Goal: Navigation & Orientation: Find specific page/section

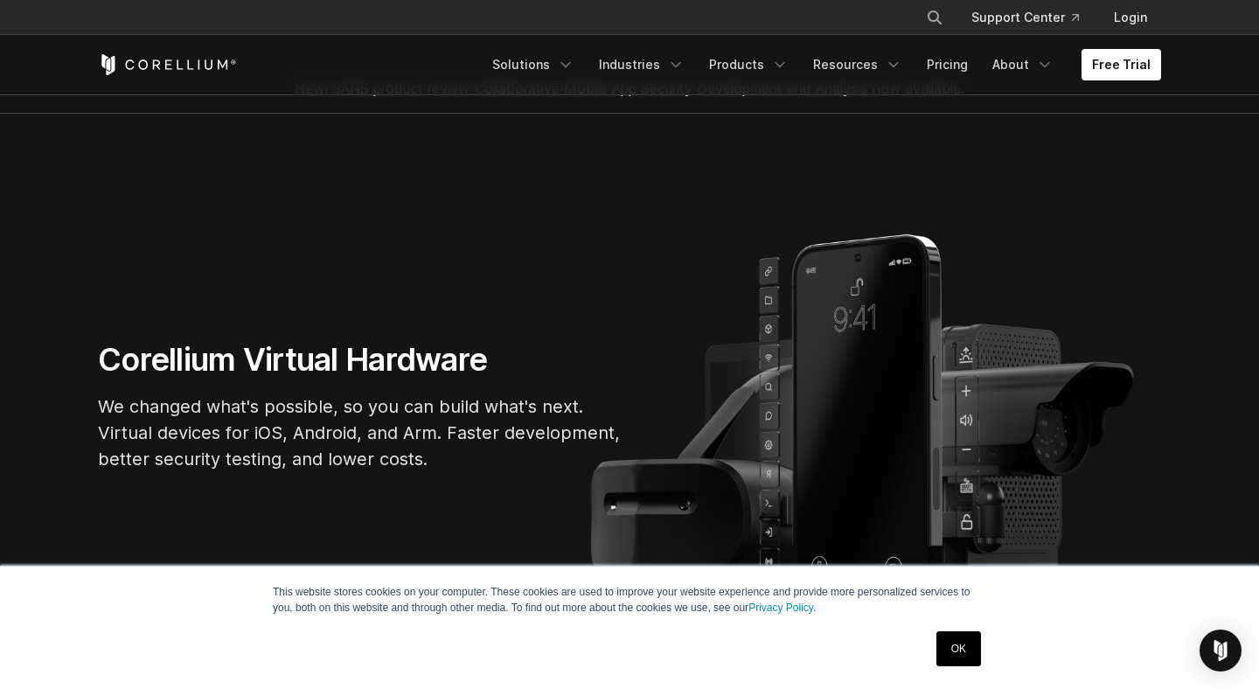
click at [955, 646] on link "OK" at bounding box center [958, 648] width 45 height 35
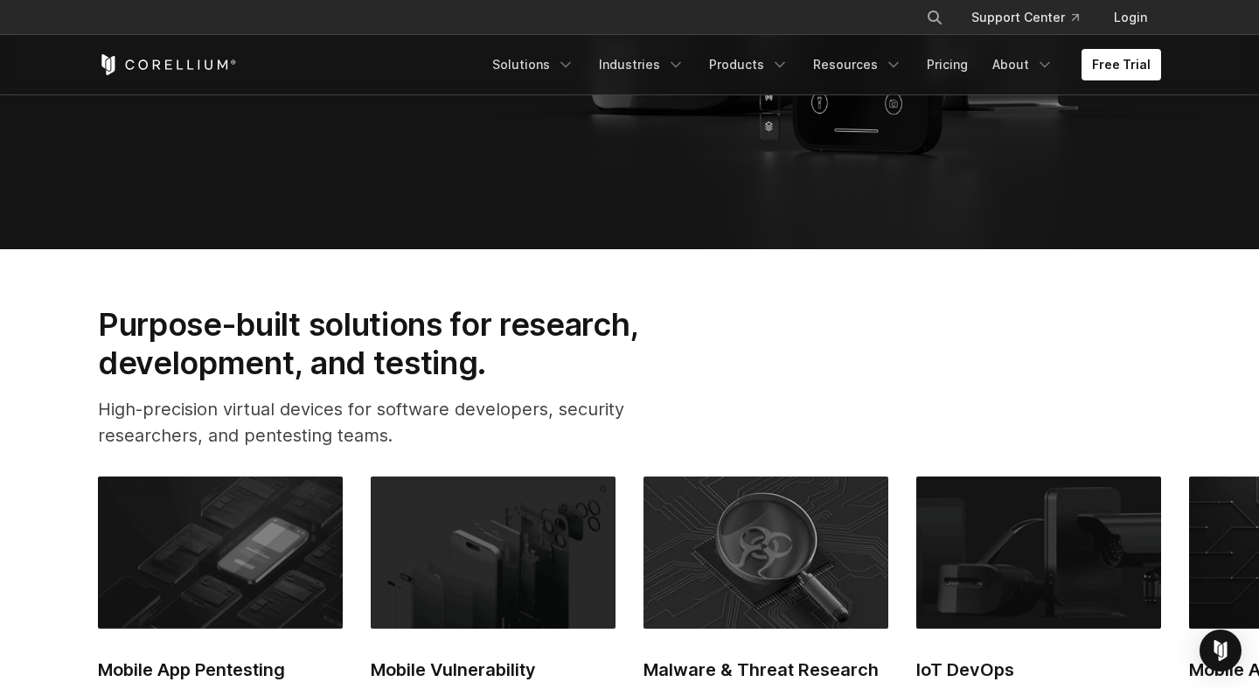
scroll to position [520, 0]
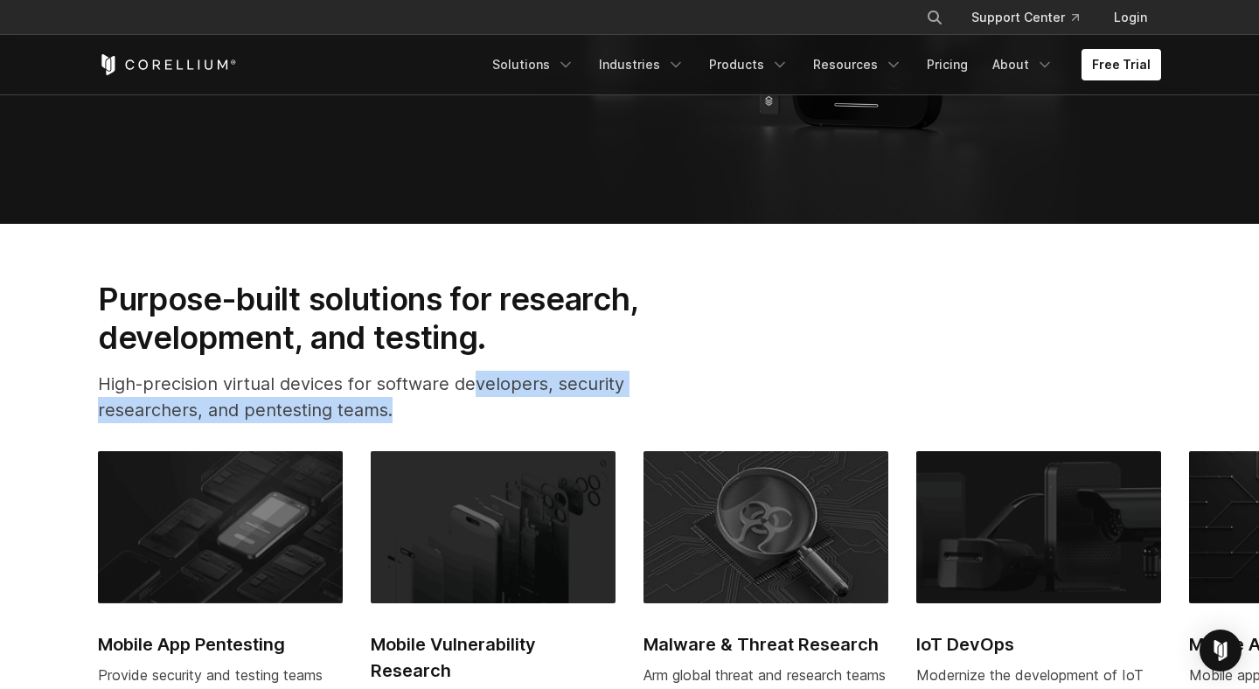
drag, startPoint x: 475, startPoint y: 383, endPoint x: 505, endPoint y: 422, distance: 49.8
click at [505, 422] on p "High-precision virtual devices for software developers, security researchers, a…" at bounding box center [396, 397] width 596 height 52
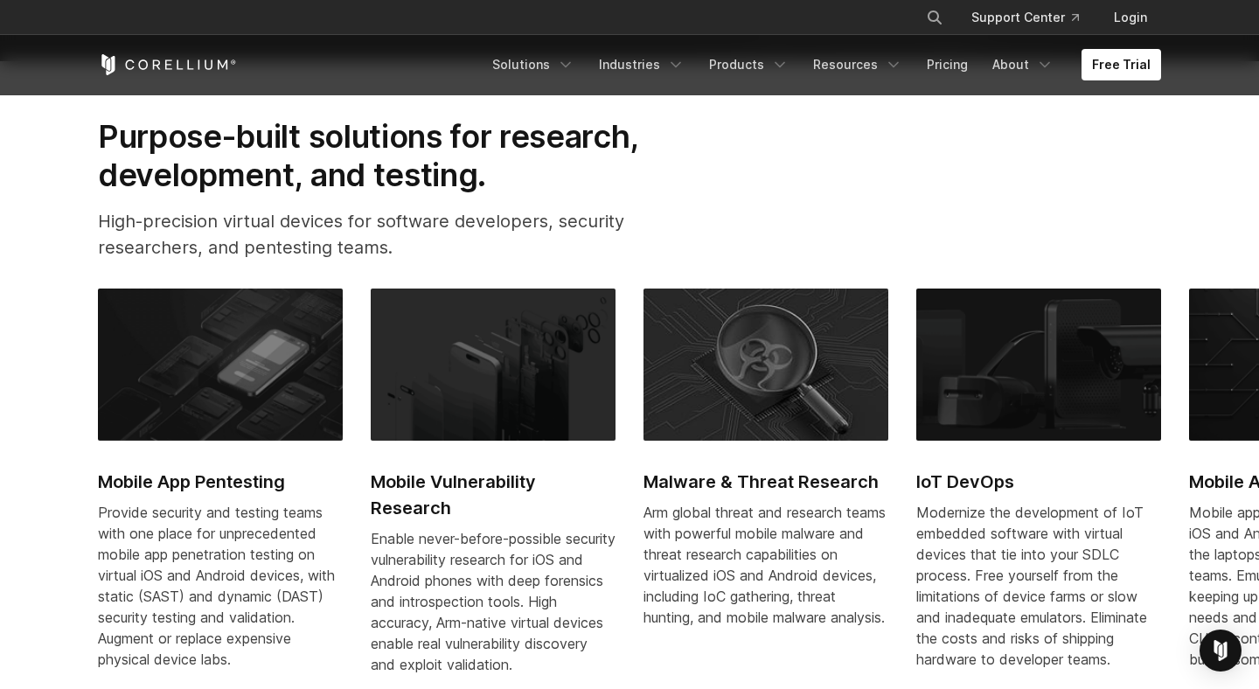
scroll to position [843, 0]
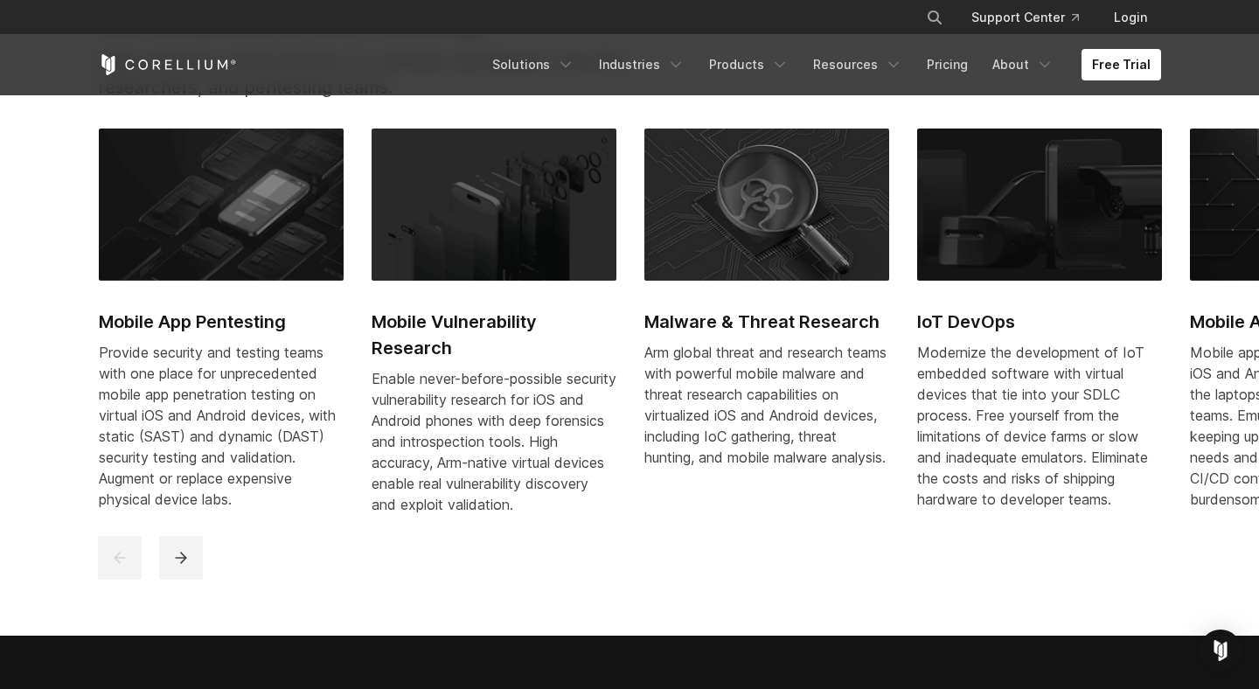
drag, startPoint x: 485, startPoint y: 409, endPoint x: 529, endPoint y: 463, distance: 69.0
click at [529, 463] on div "Enable never-before-possible security vulnerability research for iOS and Androi…" at bounding box center [494, 441] width 245 height 147
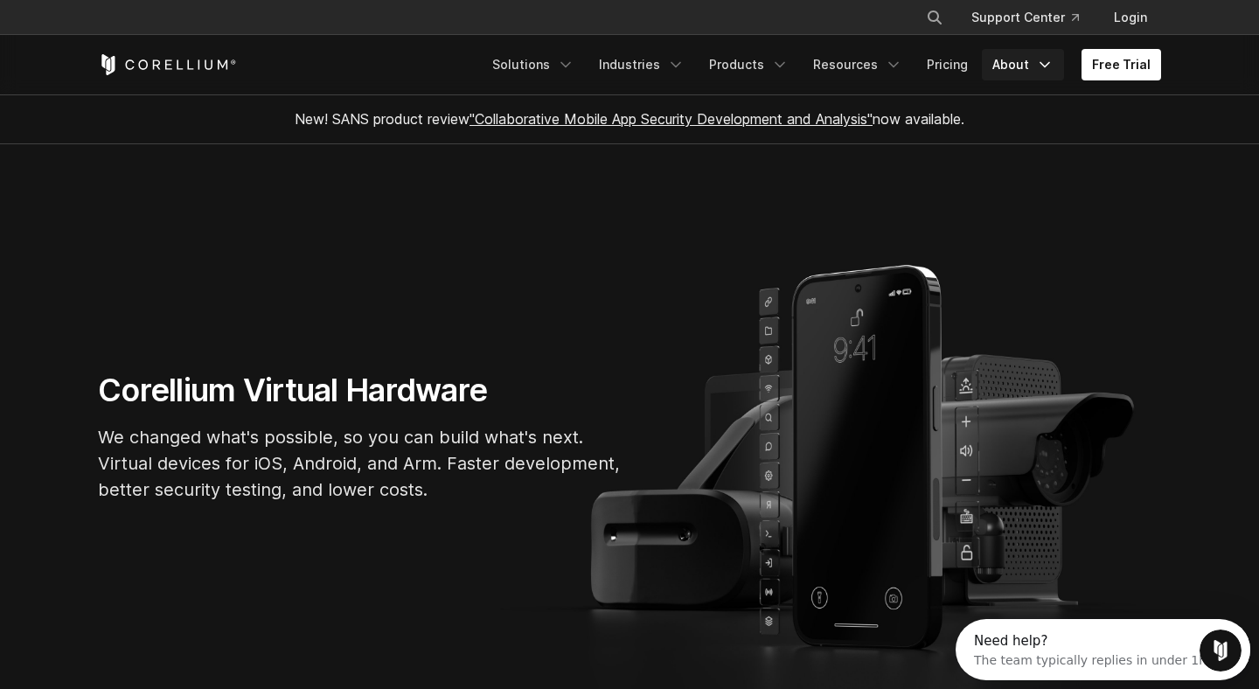
click at [1029, 67] on link "About" at bounding box center [1023, 64] width 82 height 31
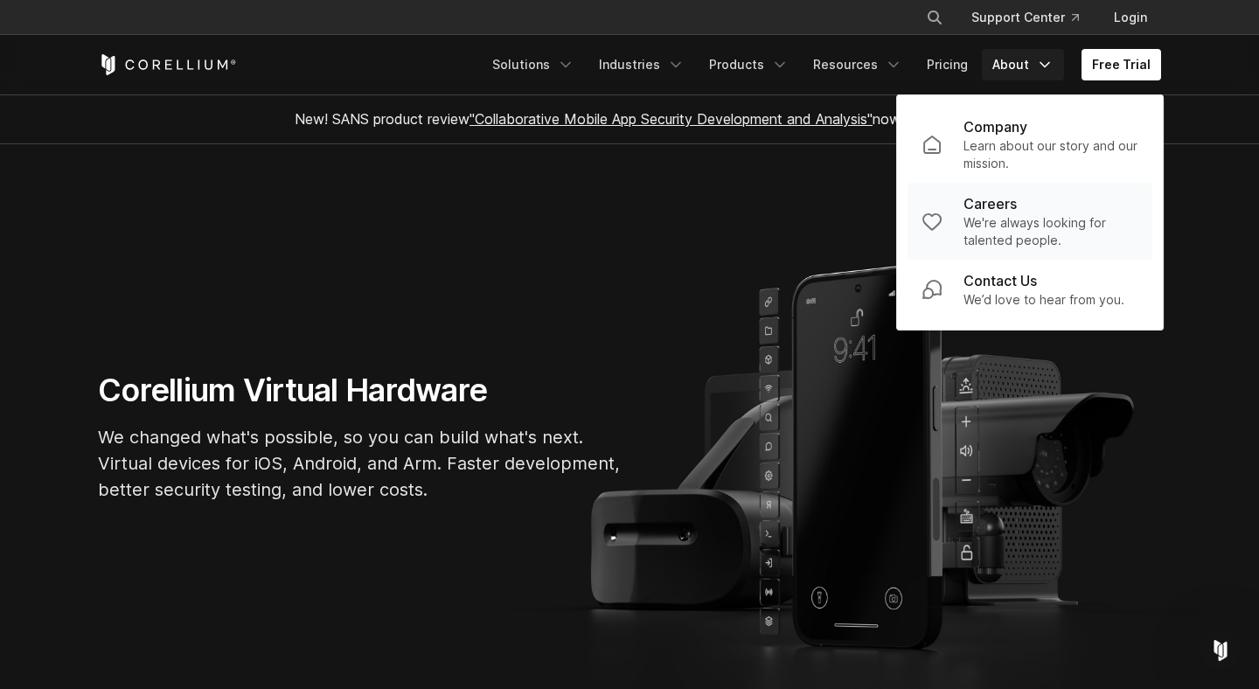
click at [1062, 208] on div "Careers" at bounding box center [1051, 203] width 175 height 21
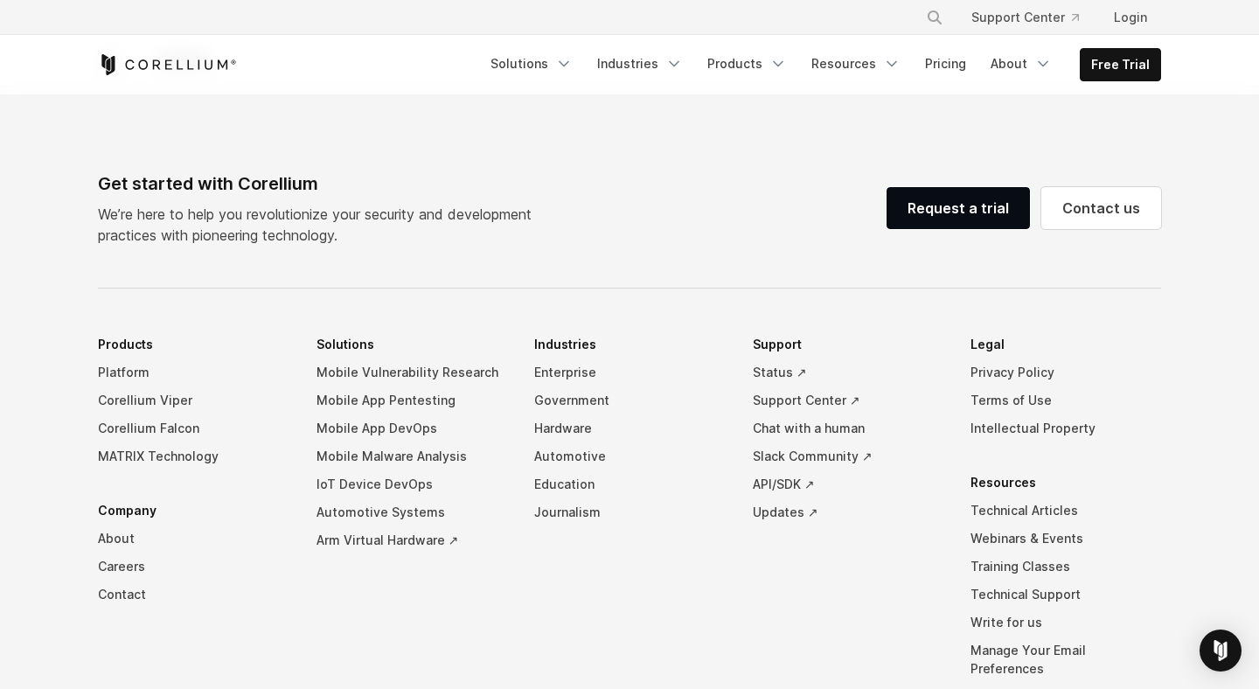
scroll to position [1556, 0]
